Goal: Find specific page/section: Find specific page/section

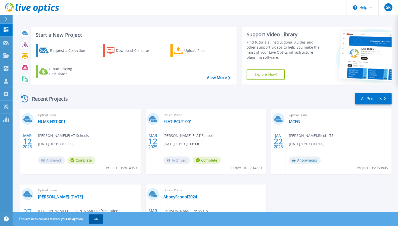
click at [96, 217] on button "OK" at bounding box center [96, 218] width 14 height 9
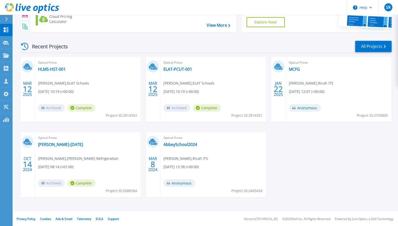
scroll to position [53, 0]
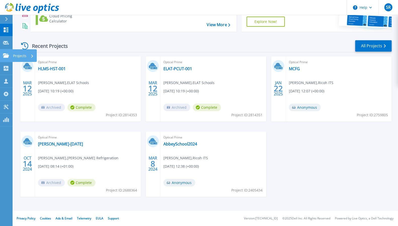
click at [4, 59] on link "Projects Projects" at bounding box center [6, 55] width 13 height 13
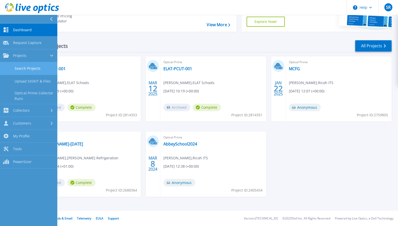
click at [31, 68] on link "Search Projects" at bounding box center [28, 68] width 57 height 13
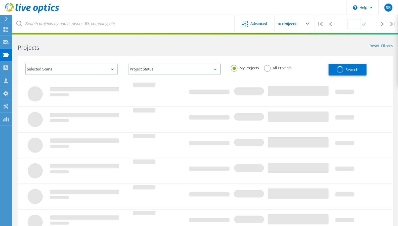
type input "1"
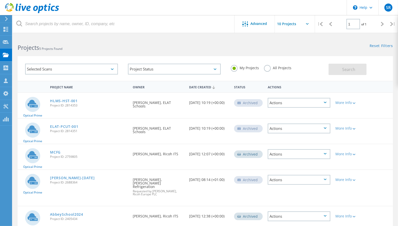
click at [269, 68] on label "All Projects" at bounding box center [277, 67] width 27 height 5
click at [0, 0] on input "All Projects" at bounding box center [0, 0] width 0 height 0
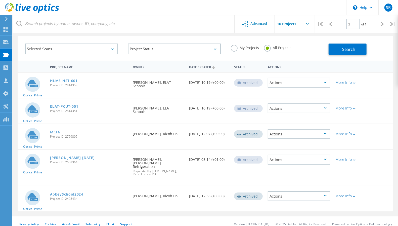
scroll to position [22, 0]
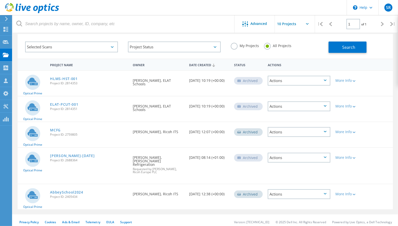
click at [114, 44] on div "Selected Scans" at bounding box center [71, 46] width 93 height 11
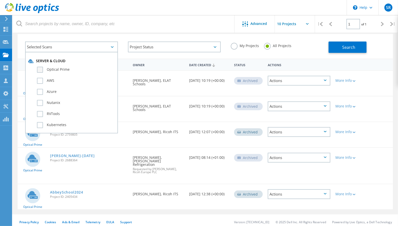
click at [65, 70] on label "Optical Prime" at bounding box center [76, 70] width 78 height 6
click at [0, 0] on input "Optical Prime" at bounding box center [0, 0] width 0 height 0
click at [335, 52] on button "Search" at bounding box center [348, 46] width 38 height 11
